Goal: Information Seeking & Learning: Learn about a topic

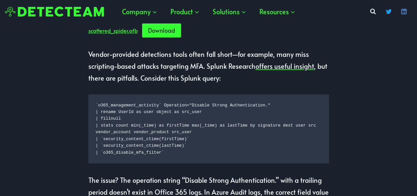
scroll to position [660, 0]
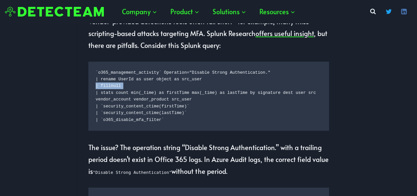
drag, startPoint x: 123, startPoint y: 109, endPoint x: 93, endPoint y: 110, distance: 30.4
click at [93, 110] on pre "`o365_management_activity` Operation="Disable Strong Authentication." | rename …" at bounding box center [208, 96] width 241 height 69
copy code "| fillnull"
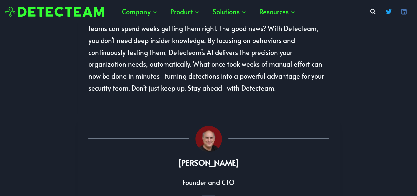
scroll to position [1452, 0]
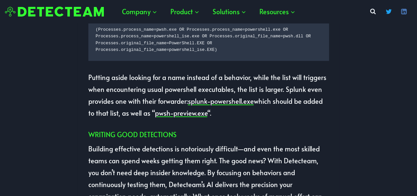
click at [95, 12] on img at bounding box center [54, 12] width 99 height 10
